Goal: Task Accomplishment & Management: Manage account settings

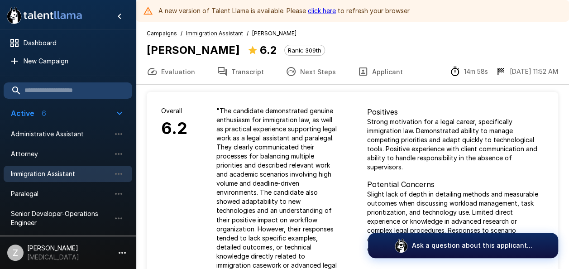
click at [71, 175] on span "Immigration Assistant" at bounding box center [61, 173] width 100 height 9
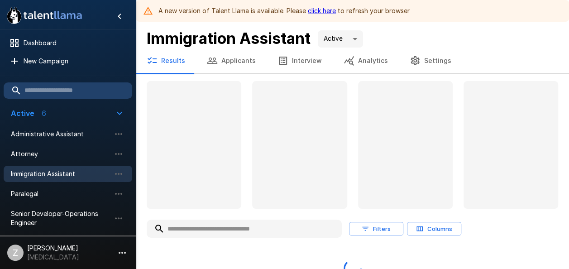
click at [217, 58] on button "Applicants" at bounding box center [231, 60] width 71 height 25
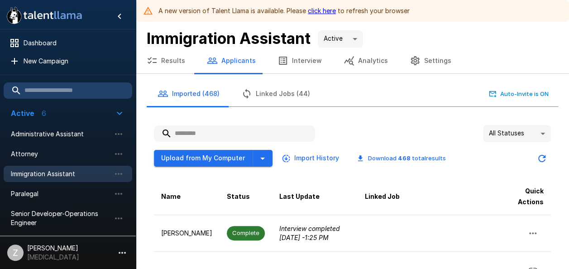
paste input "**********"
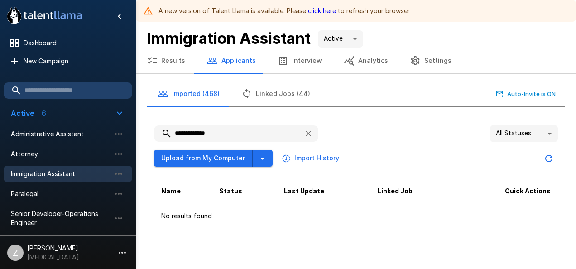
type input "**********"
click at [55, 175] on span "Immigration Assistant" at bounding box center [61, 173] width 100 height 9
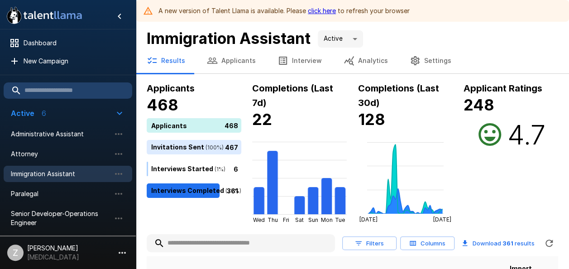
click at [227, 58] on button "Applicants" at bounding box center [231, 60] width 71 height 25
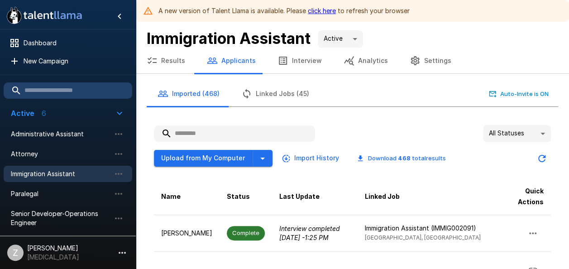
click at [188, 132] on input "text" at bounding box center [234, 133] width 161 height 16
drag, startPoint x: 188, startPoint y: 132, endPoint x: 59, endPoint y: 157, distance: 131.9
click at [56, 158] on div "Attorney" at bounding box center [68, 154] width 128 height 16
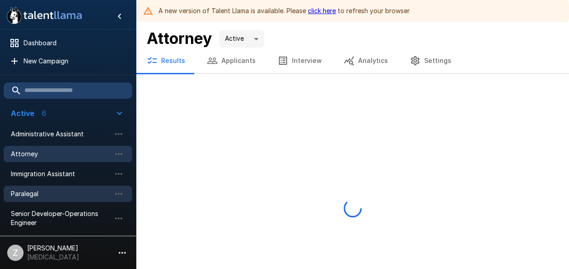
click at [60, 201] on li "Paralegal" at bounding box center [68, 194] width 128 height 20
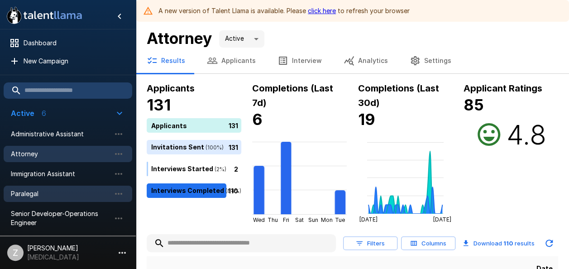
click at [71, 192] on span "Paralegal" at bounding box center [61, 193] width 100 height 9
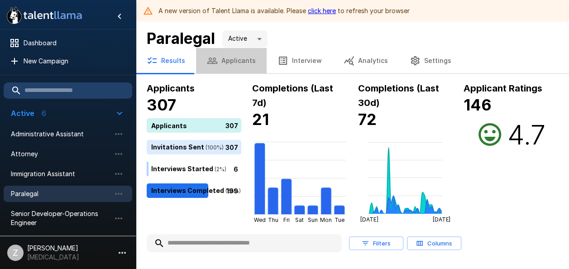
click at [232, 58] on button "Applicants" at bounding box center [231, 60] width 71 height 25
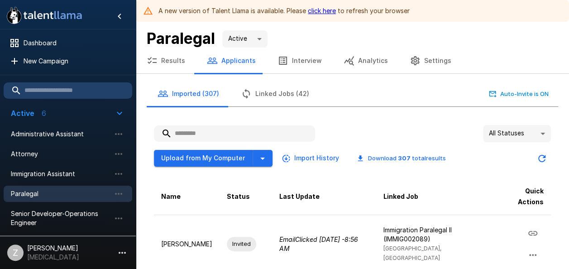
paste input "**********"
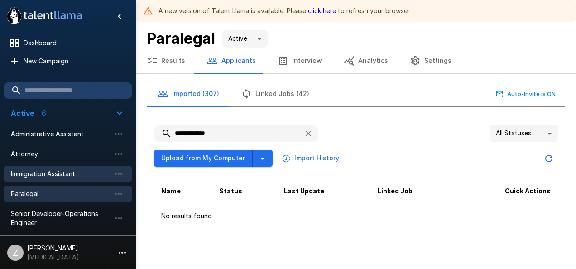
type input "**********"
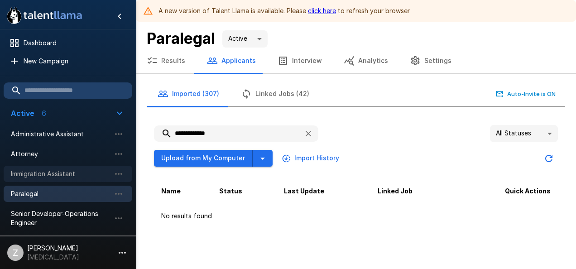
click at [70, 172] on span "Immigration Assistant" at bounding box center [61, 173] width 100 height 9
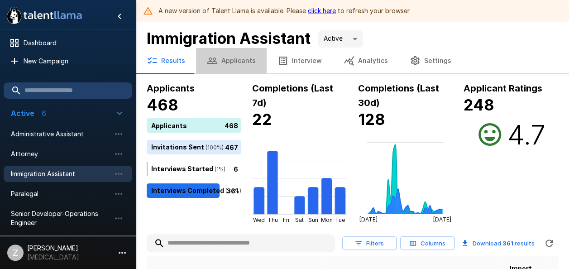
click at [242, 59] on button "Applicants" at bounding box center [231, 60] width 71 height 25
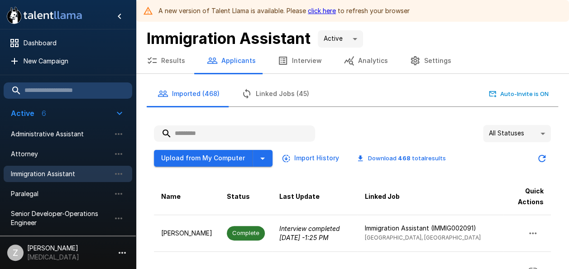
click at [194, 135] on input "text" at bounding box center [234, 133] width 161 height 16
paste input "**********"
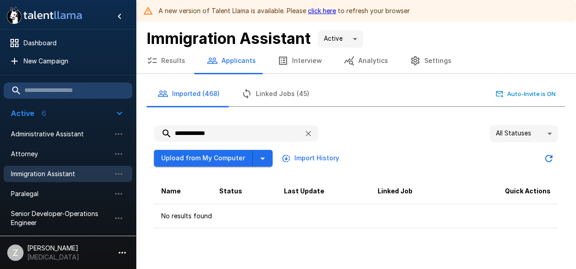
type input "**********"
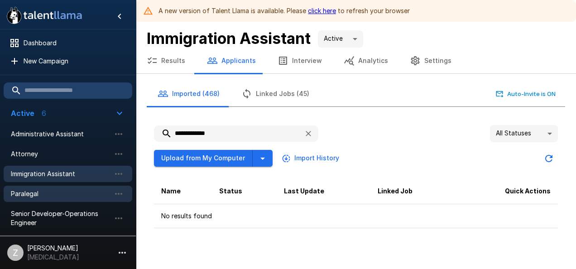
click at [62, 195] on span "Paralegal" at bounding box center [61, 193] width 100 height 9
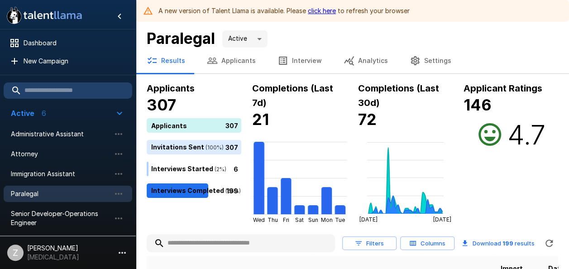
click at [228, 56] on button "Applicants" at bounding box center [231, 60] width 71 height 25
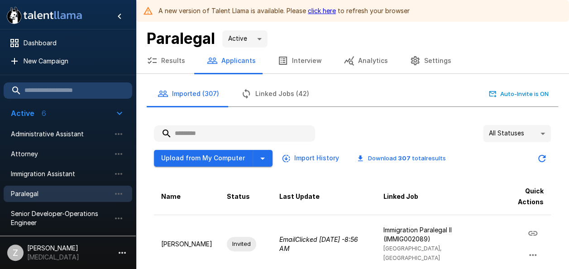
paste input "**********"
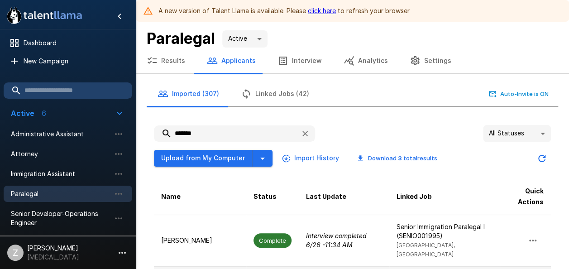
type input "******"
click at [460, 30] on div "Paralegal Active ****" at bounding box center [352, 38] width 411 height 19
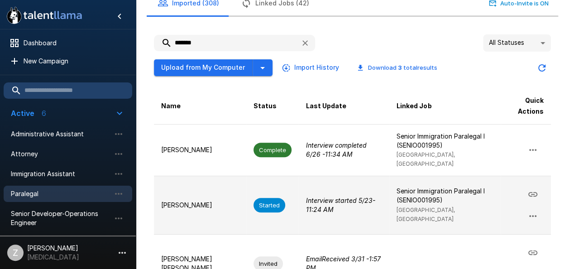
scroll to position [141, 0]
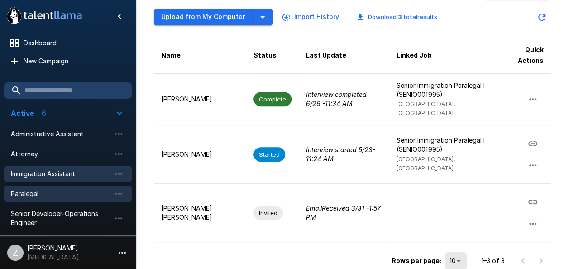
click at [67, 174] on span "Immigration Assistant" at bounding box center [61, 173] width 100 height 9
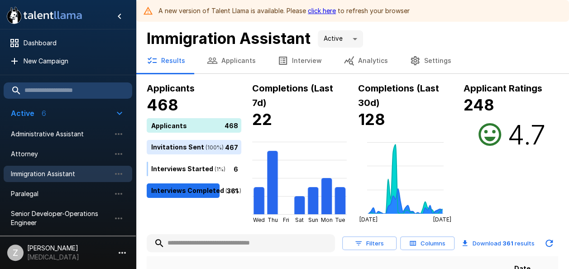
click at [237, 62] on button "Applicants" at bounding box center [231, 60] width 71 height 25
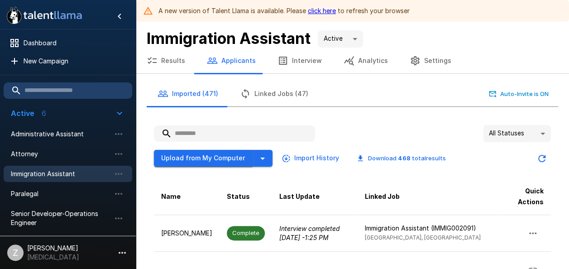
click at [228, 154] on button "Upload from My Computer" at bounding box center [203, 158] width 99 height 17
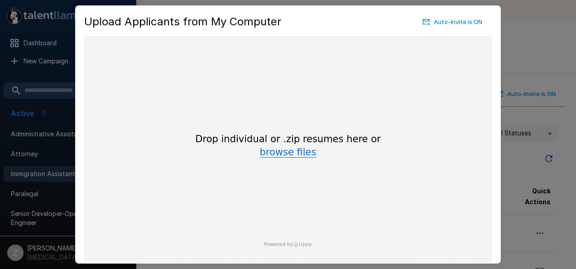
click at [277, 157] on button "browse files" at bounding box center [288, 153] width 57 height 10
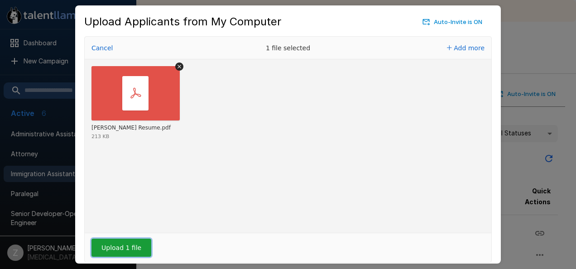
click at [135, 245] on button "Upload 1 file" at bounding box center [121, 247] width 60 height 18
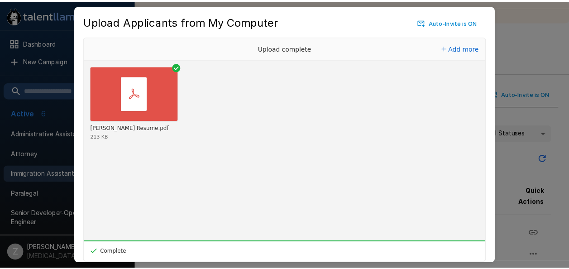
scroll to position [32, 0]
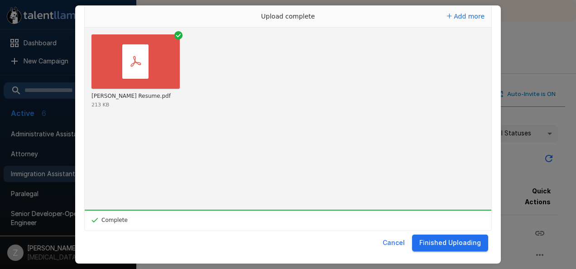
click at [437, 242] on button "Finished Uploading" at bounding box center [450, 242] width 76 height 17
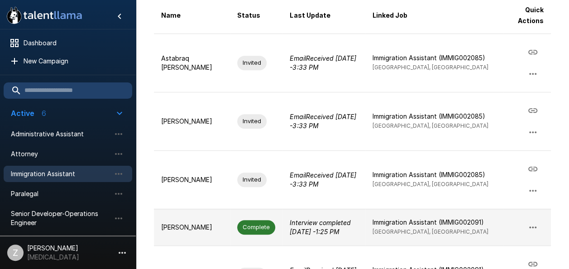
scroll to position [0, 0]
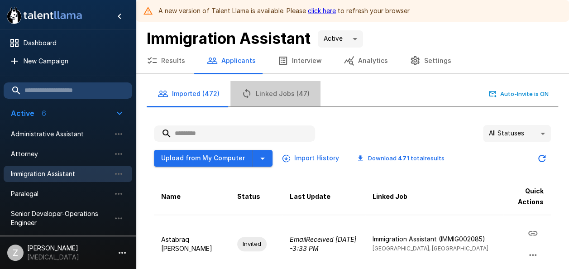
click at [282, 94] on button "Linked Jobs (47)" at bounding box center [275, 93] width 90 height 25
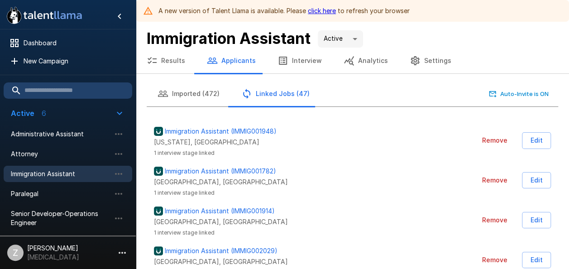
click at [206, 91] on button "Imported (472)" at bounding box center [189, 93] width 84 height 25
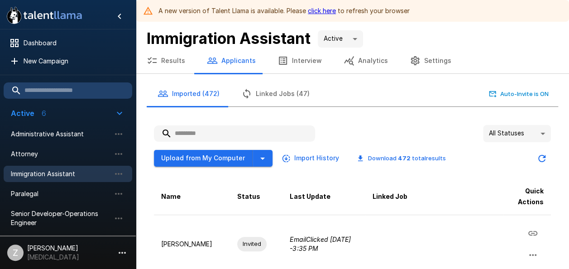
click at [324, 7] on link "click here" at bounding box center [322, 11] width 28 height 8
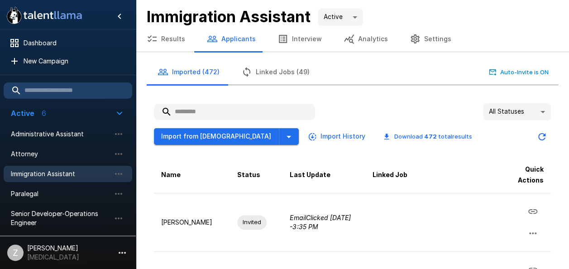
click at [287, 67] on button "Linked Jobs (49)" at bounding box center [275, 71] width 90 height 25
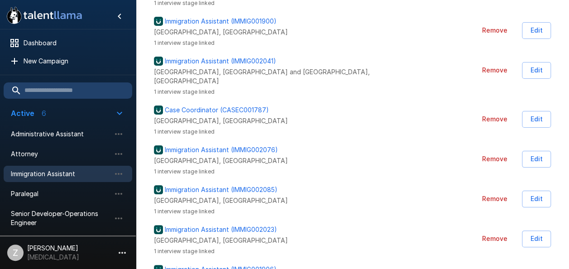
scroll to position [1784, 0]
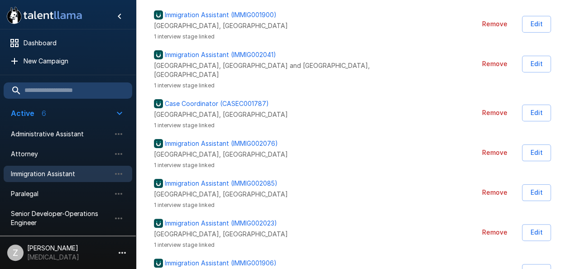
click at [430, 41] on div "Remove Edit" at bounding box center [483, 65] width 135 height 49
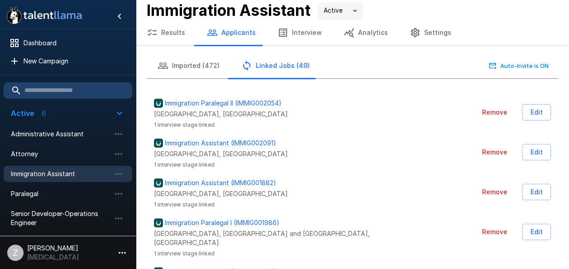
scroll to position [0, 0]
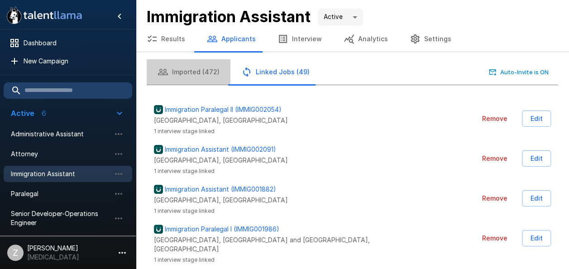
click at [194, 76] on button "Imported (472)" at bounding box center [189, 71] width 84 height 25
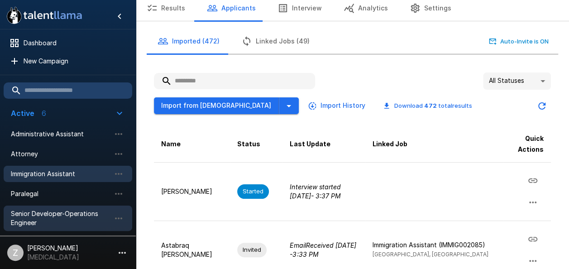
scroll to position [45, 0]
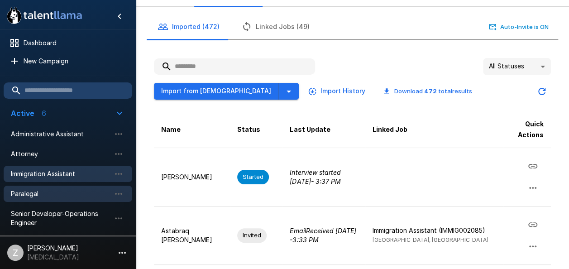
drag, startPoint x: 48, startPoint y: 190, endPoint x: 53, endPoint y: 190, distance: 5.4
click at [48, 190] on span "Paralegal" at bounding box center [61, 193] width 100 height 9
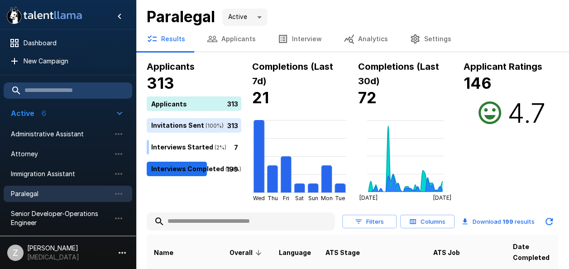
click at [234, 44] on button "Applicants" at bounding box center [231, 38] width 71 height 25
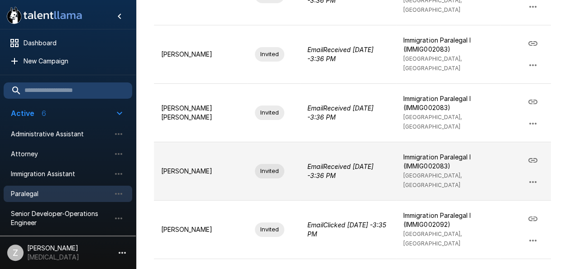
scroll to position [362, 0]
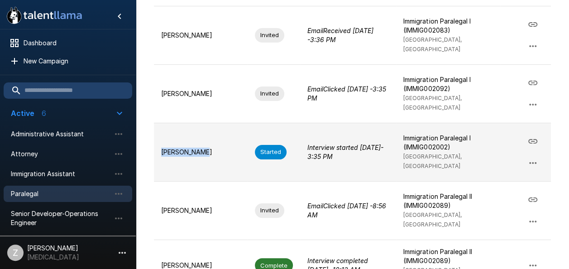
drag, startPoint x: 190, startPoint y: 150, endPoint x: 158, endPoint y: 151, distance: 31.2
click at [158, 151] on td "Eric Jackson" at bounding box center [201, 152] width 94 height 58
